Goal: Information Seeking & Learning: Check status

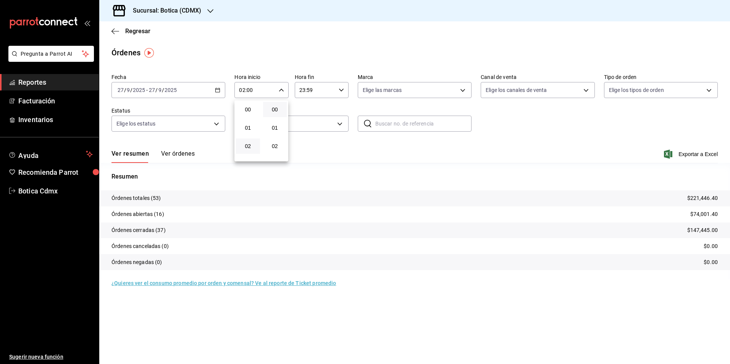
click at [18, 82] on div at bounding box center [365, 182] width 730 height 364
click at [31, 78] on span "Reportes" at bounding box center [55, 82] width 74 height 10
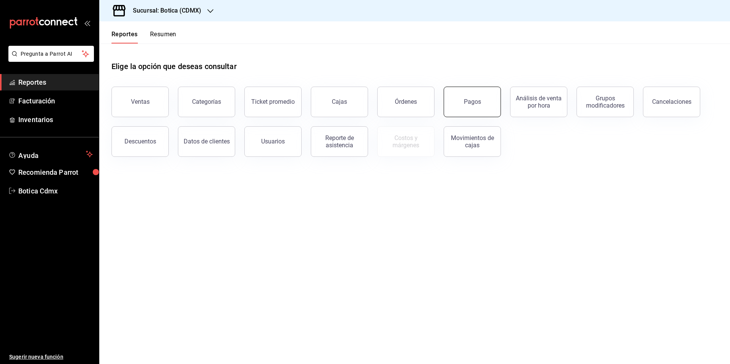
click at [481, 99] on button "Pagos" at bounding box center [472, 102] width 57 height 31
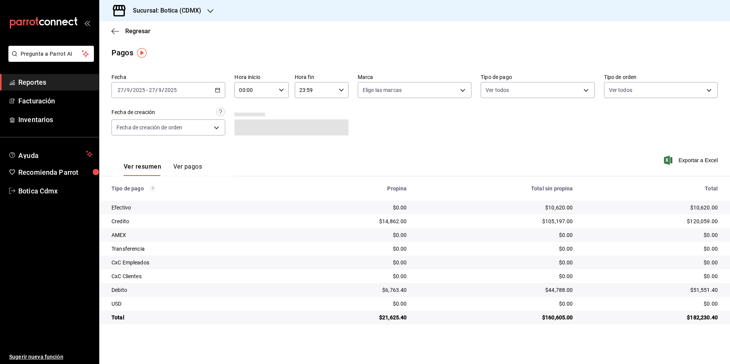
click at [282, 89] on icon "button" at bounding box center [281, 89] width 5 height 5
click at [253, 148] on span "02" at bounding box center [248, 146] width 15 height 6
type input "02:00"
click at [582, 91] on div at bounding box center [365, 182] width 730 height 364
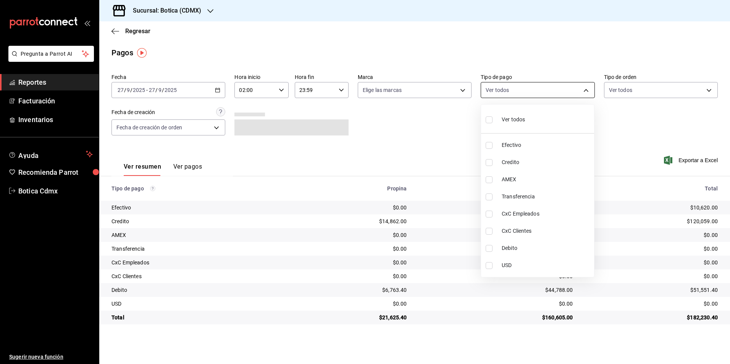
click at [586, 89] on body "Pregunta a Parrot AI Reportes Facturación Inventarios Ayuda Recomienda Parrot B…" at bounding box center [365, 182] width 730 height 364
click at [513, 161] on span "Credito" at bounding box center [546, 163] width 89 height 8
type input "b4da851e-66ec-43b1-8a0b-e545688a4eb6"
checkbox input "true"
click at [506, 242] on li "Debito" at bounding box center [537, 248] width 113 height 17
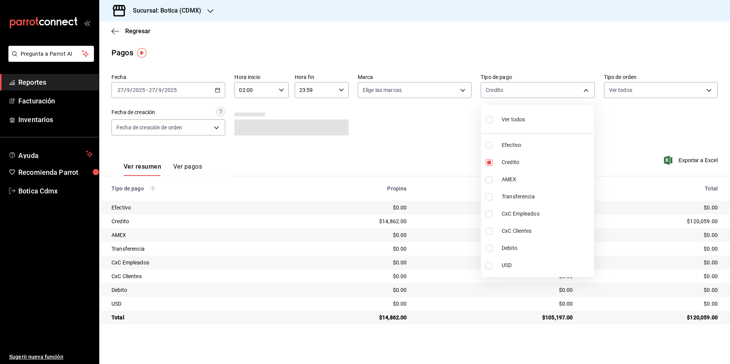
type input "b4da851e-66ec-43b1-8a0b-e545688a4eb6,11579032-5cf0-46af-9956-e0058136143e"
checkbox input "true"
click at [426, 151] on div at bounding box center [365, 182] width 730 height 364
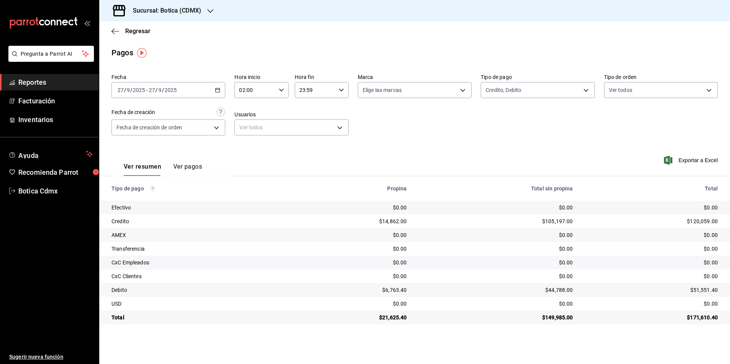
click at [280, 87] on div "02:00 Hora inicio" at bounding box center [262, 90] width 54 height 16
click at [254, 130] on span "03" at bounding box center [248, 128] width 15 height 6
type input "03:00"
click at [478, 140] on div at bounding box center [365, 182] width 730 height 364
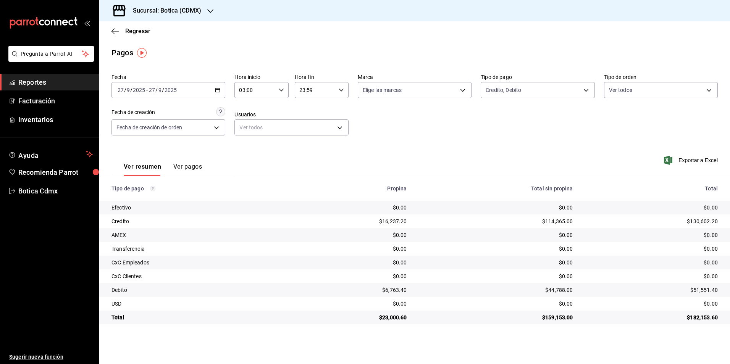
drag, startPoint x: 23, startPoint y: 79, endPoint x: 41, endPoint y: 76, distance: 18.9
click at [23, 79] on span "Reportes" at bounding box center [55, 82] width 74 height 10
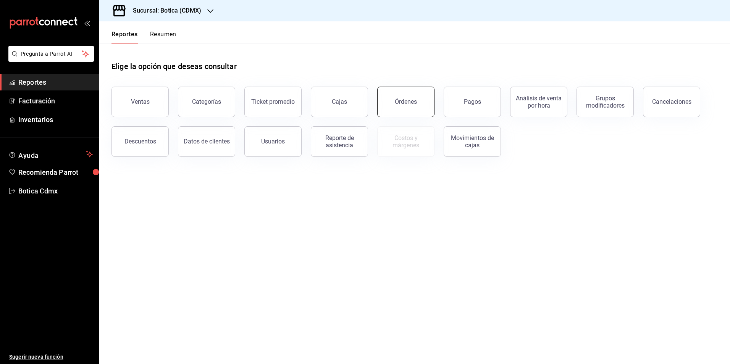
click at [404, 103] on div "Órdenes" at bounding box center [406, 101] width 22 height 7
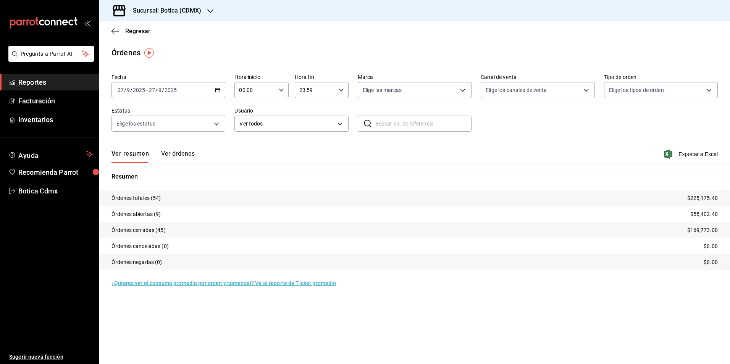
click at [276, 87] on div "00:00 Hora inicio" at bounding box center [262, 90] width 54 height 16
click at [253, 131] on button "01" at bounding box center [248, 127] width 24 height 15
type input "01:00"
click at [530, 126] on div at bounding box center [365, 182] width 730 height 364
click at [42, 78] on span "Reportes" at bounding box center [55, 82] width 74 height 10
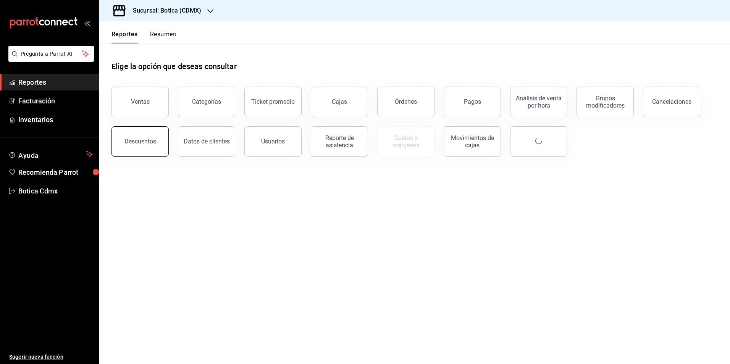
click at [137, 134] on button "Descuentos" at bounding box center [140, 141] width 57 height 31
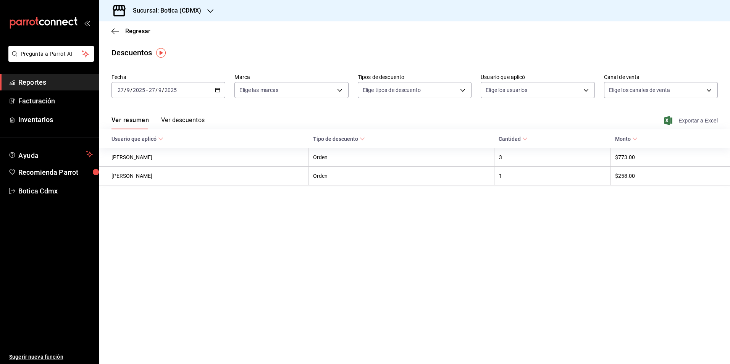
click at [684, 119] on span "Exportar a Excel" at bounding box center [692, 120] width 52 height 9
drag, startPoint x: 42, startPoint y: 84, endPoint x: 50, endPoint y: 84, distance: 8.0
click at [42, 84] on span "Reportes" at bounding box center [55, 82] width 74 height 10
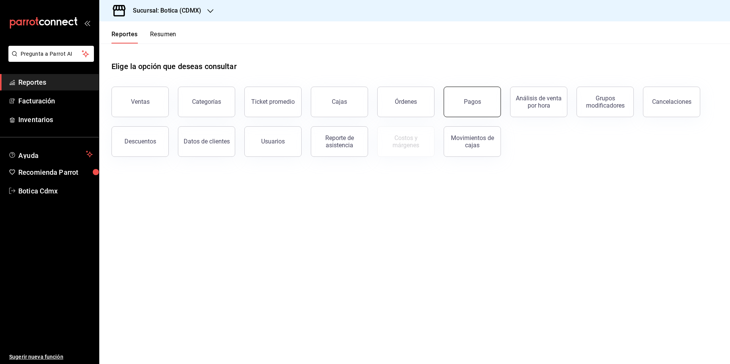
click at [474, 110] on button "Pagos" at bounding box center [472, 102] width 57 height 31
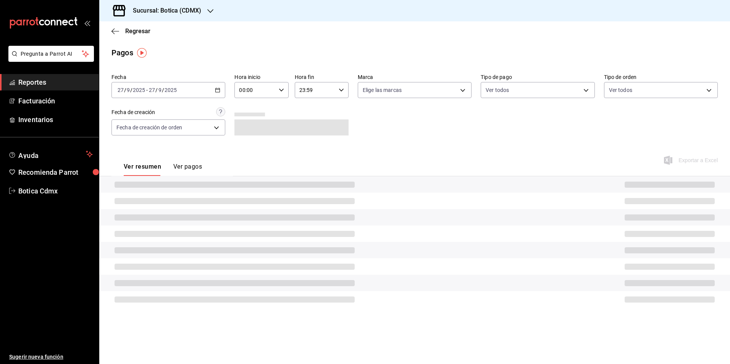
click at [283, 88] on icon "button" at bounding box center [281, 89] width 5 height 5
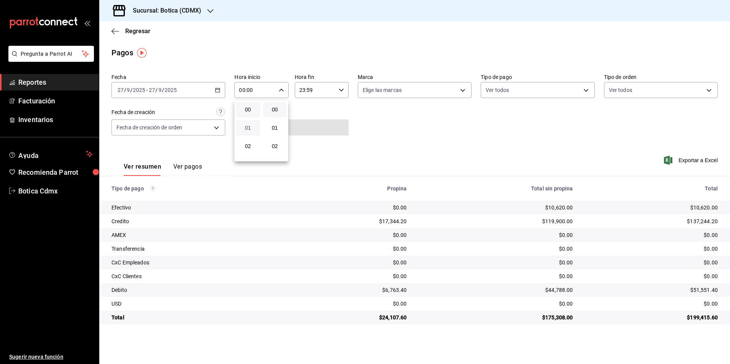
click at [247, 128] on span "01" at bounding box center [248, 128] width 15 height 6
type input "01:00"
click at [382, 129] on div at bounding box center [365, 182] width 730 height 364
